Goal: Information Seeking & Learning: Learn about a topic

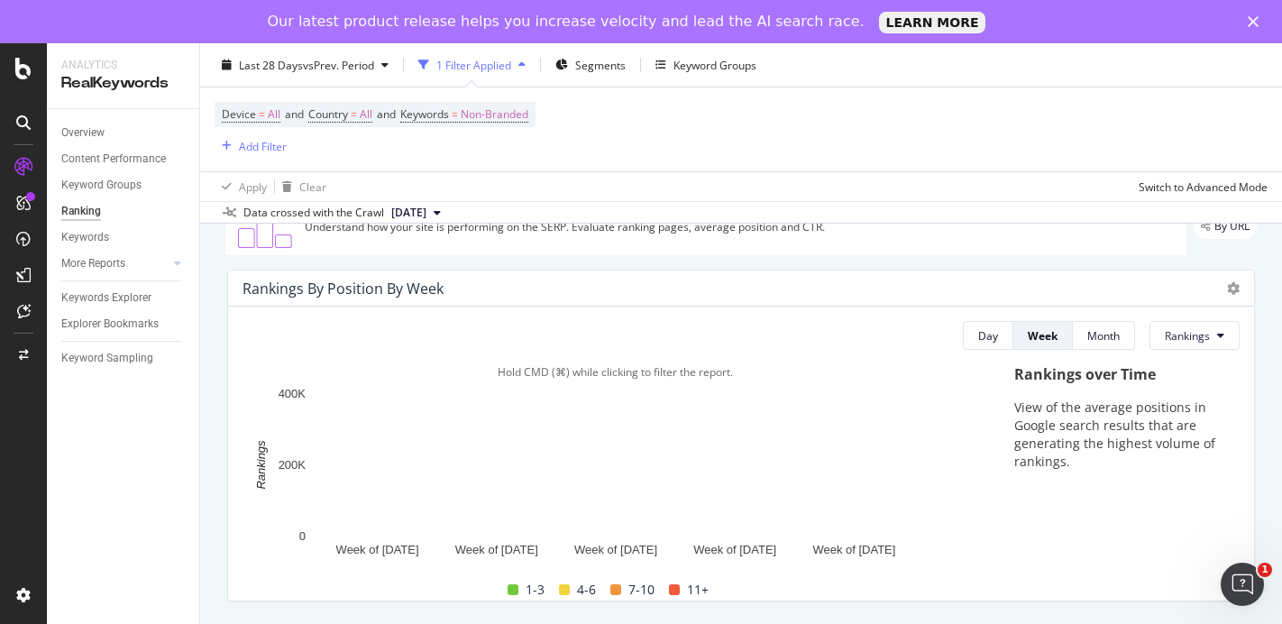
scroll to position [102, 0]
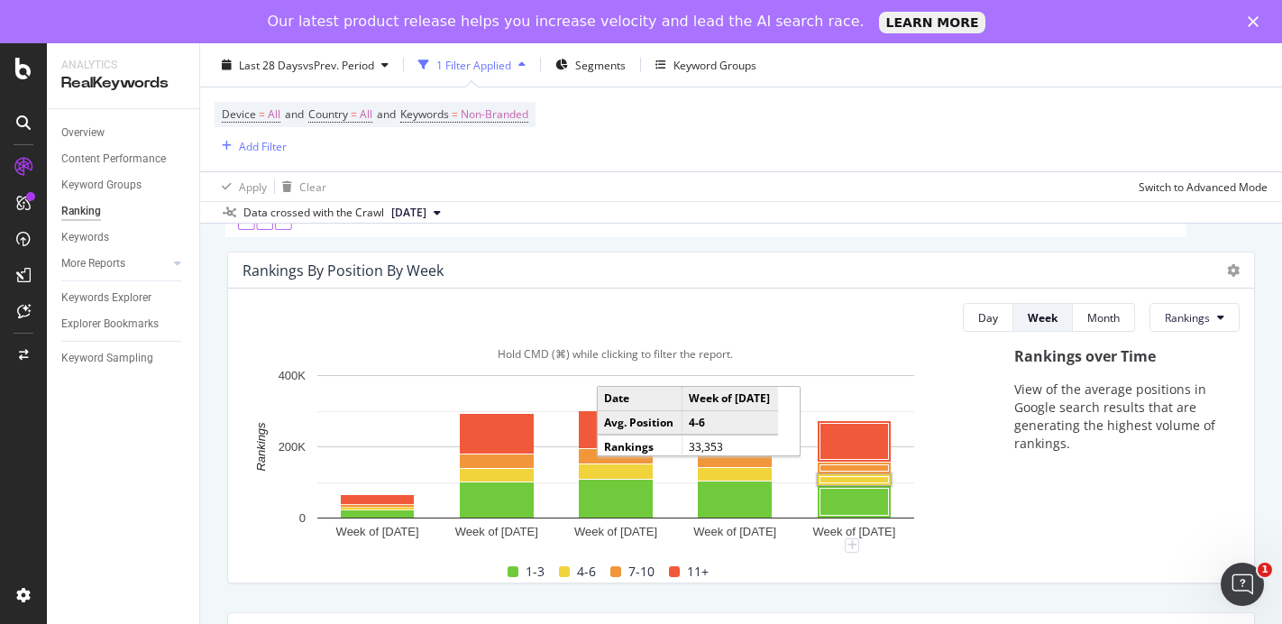
click at [840, 478] on rect "A chart." at bounding box center [854, 480] width 69 height 6
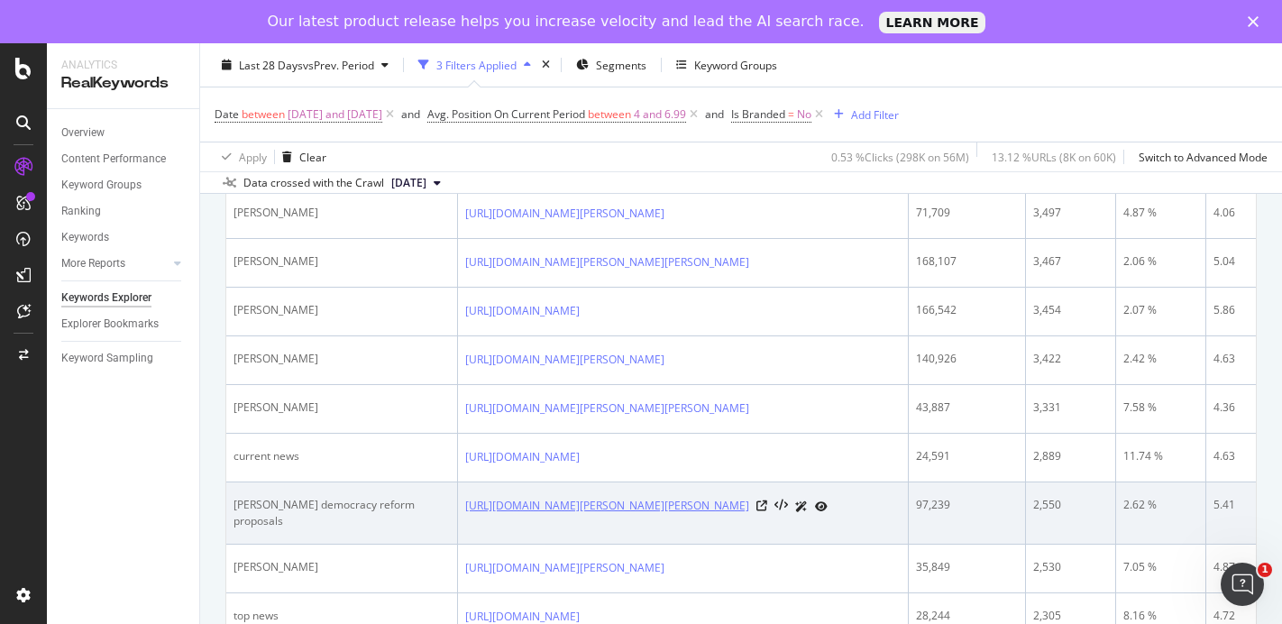
scroll to position [585, 0]
